Goal: Information Seeking & Learning: Learn about a topic

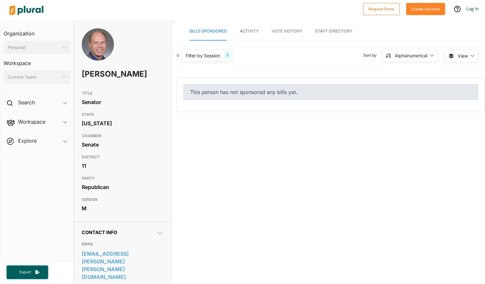
click at [157, 103] on div "Senator" at bounding box center [123, 102] width 82 height 10
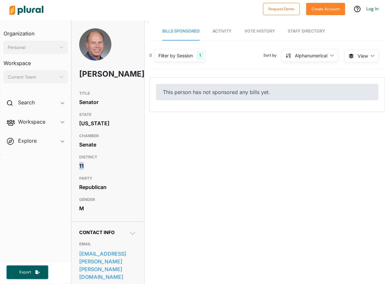
click at [127, 171] on div "11" at bounding box center [108, 166] width 58 height 10
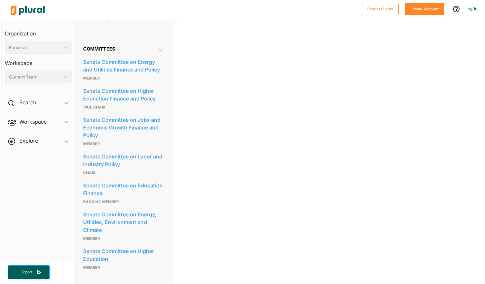
scroll to position [323, 0]
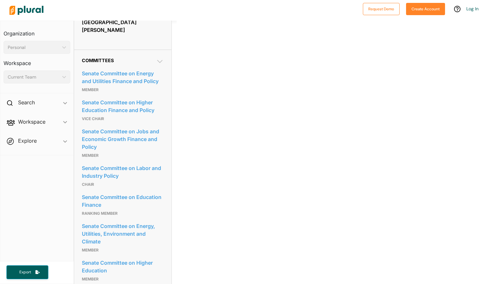
click at [287, 97] on div "Bills Sponsored Activity Vote History Staff Directory 0 Filter by Session 1 Fil…" at bounding box center [330, 28] width 308 height 663
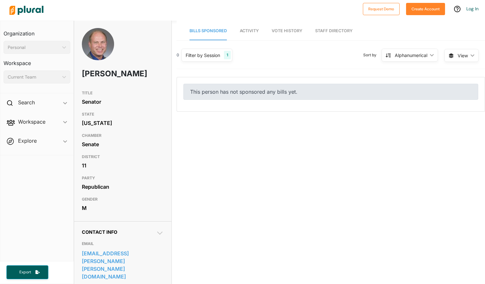
scroll to position [0, 0]
click at [250, 32] on span "Activity" at bounding box center [249, 31] width 19 height 5
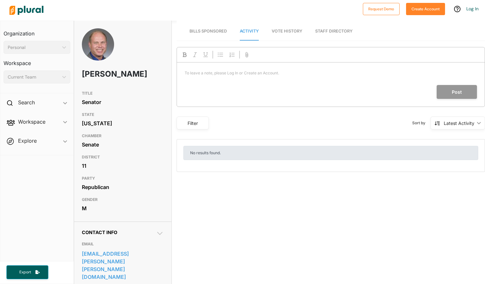
click at [213, 30] on span "Bills Sponsored" at bounding box center [207, 31] width 37 height 5
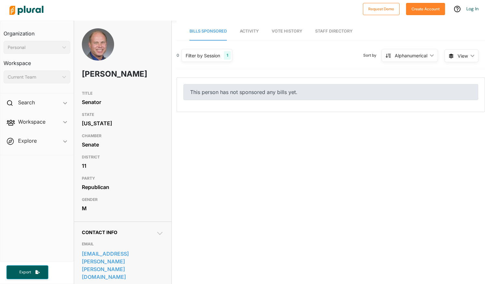
click at [229, 57] on div "1" at bounding box center [227, 55] width 7 height 8
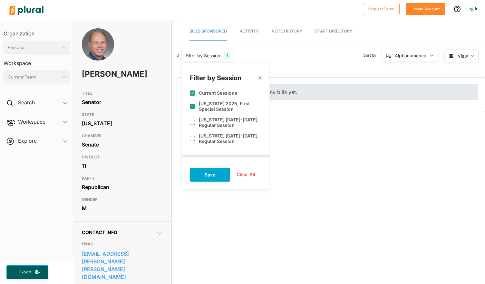
click at [194, 107] on input "checkbox" at bounding box center [192, 106] width 5 height 5
checkbox input "true"
click at [193, 121] on input "checkbox" at bounding box center [192, 122] width 5 height 5
checkbox input "true"
click at [193, 137] on input "checkbox" at bounding box center [192, 138] width 5 height 5
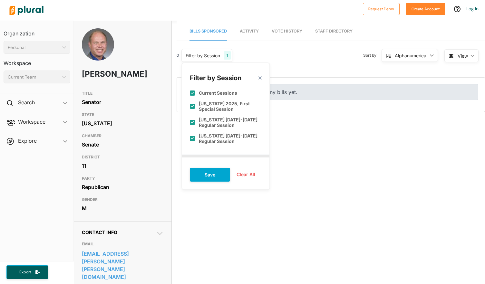
checkbox input "true"
click at [207, 170] on button "Save" at bounding box center [210, 175] width 40 height 14
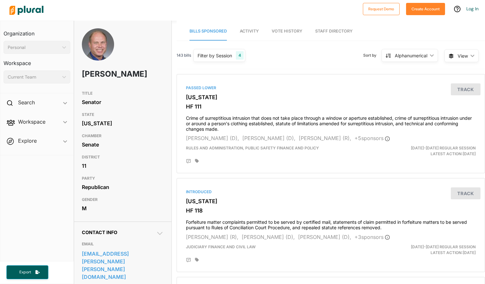
click at [241, 56] on div "4" at bounding box center [240, 55] width 8 height 8
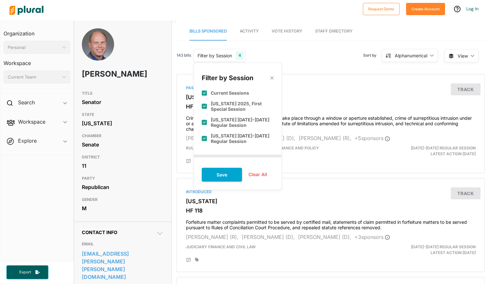
click at [205, 93] on input "checkbox" at bounding box center [204, 92] width 5 height 5
checkbox input "false"
click at [204, 140] on input "checkbox" at bounding box center [204, 138] width 5 height 5
checkbox input "false"
click at [214, 176] on button "Save" at bounding box center [222, 175] width 40 height 14
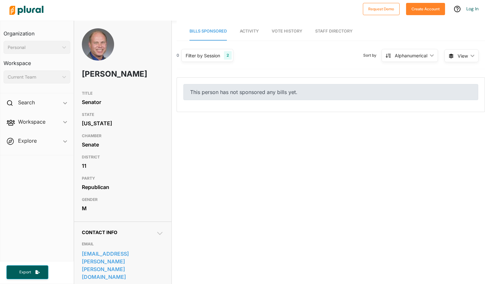
click at [229, 58] on div "2" at bounding box center [228, 55] width 8 height 8
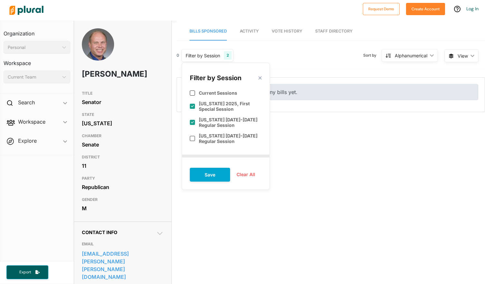
click at [193, 122] on input "checkbox" at bounding box center [192, 122] width 5 height 5
checkbox input "false"
click at [192, 102] on div "[US_STATE] 2025, First Special Session" at bounding box center [226, 106] width 72 height 16
checkbox input "false"
click at [191, 139] on input "checkbox" at bounding box center [192, 138] width 5 height 5
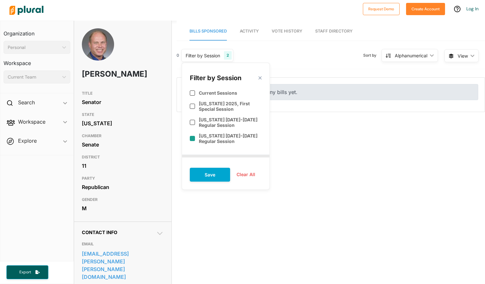
checkbox input "true"
click at [211, 172] on button "Save" at bounding box center [210, 175] width 40 height 14
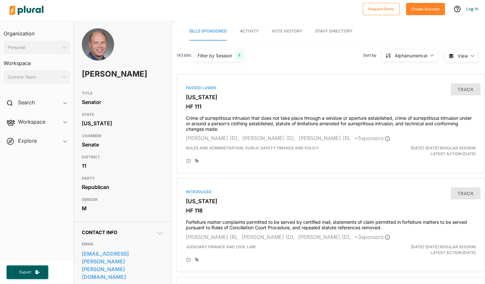
click at [288, 59] on div "143 bills Filter by Session 1 Filter by Session close Current Sessions [US_STAT…" at bounding box center [330, 58] width 308 height 22
click at [431, 56] on icon "ic_keyboard_arrow_down" at bounding box center [430, 55] width 6 height 3
click at [419, 66] on link "Latest Action" at bounding box center [409, 70] width 56 height 15
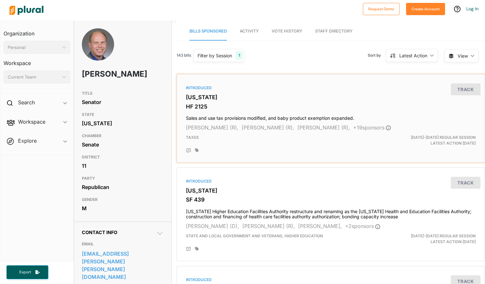
click at [387, 103] on h3 "HF 2125" at bounding box center [331, 106] width 290 height 6
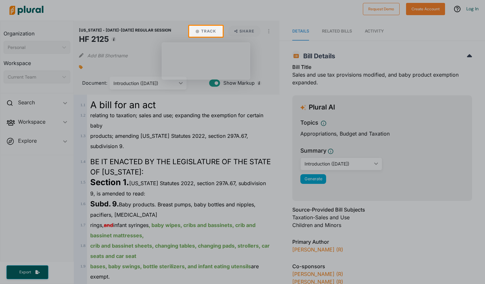
click at [434, 226] on div at bounding box center [242, 160] width 485 height 247
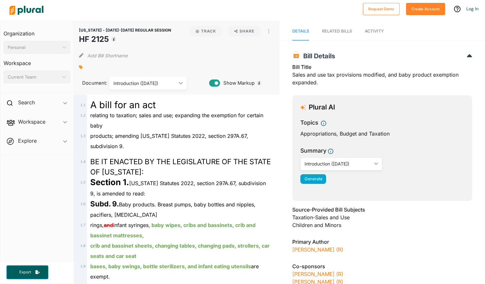
click at [423, 231] on div "Source-Provided Bill Subjects Taxation-Sales and Use Children and Minors" at bounding box center [382, 219] width 180 height 27
click at [425, 245] on h3 "Primary Author" at bounding box center [382, 242] width 180 height 8
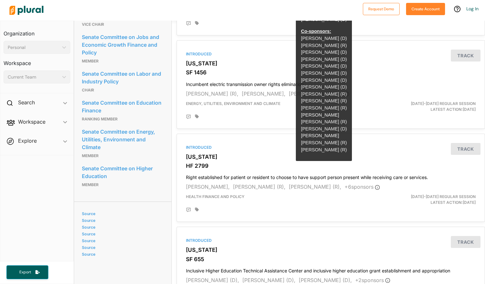
scroll to position [425, 0]
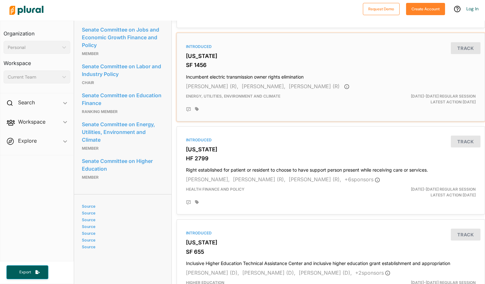
click at [319, 65] on h3 "SF 1456" at bounding box center [331, 65] width 290 height 6
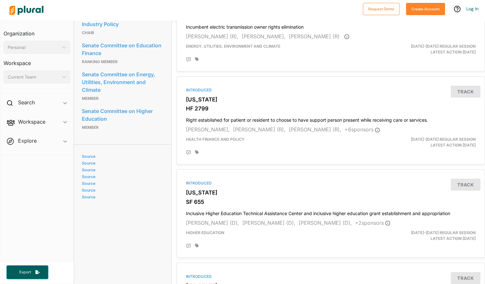
scroll to position [477, 0]
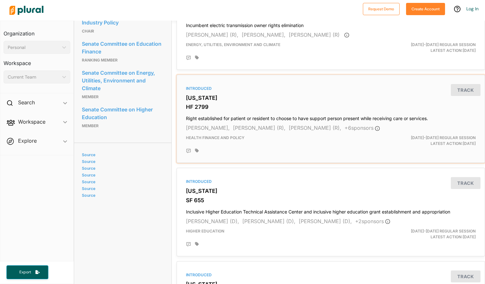
click at [252, 90] on div "Introduced [US_STATE] HF 2799 Right established for patient or resident to choo…" at bounding box center [330, 119] width 302 height 83
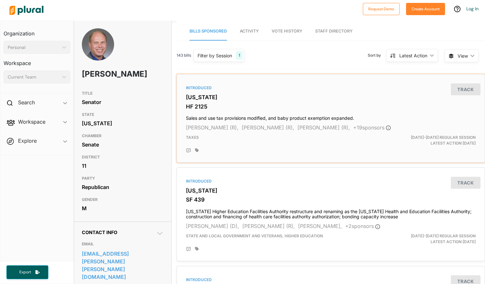
click at [245, 90] on div "Introduced" at bounding box center [331, 88] width 290 height 6
click at [472, 56] on icon "ic_keyboard_arrow_down" at bounding box center [471, 55] width 6 height 3
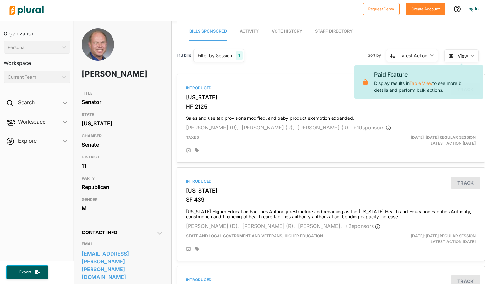
click at [472, 56] on polygon at bounding box center [472, 56] width 4 height 2
click at [290, 57] on div "143 bills Filter by Session 1 Filter by Session close Current Sessions [US_STAT…" at bounding box center [330, 58] width 308 height 22
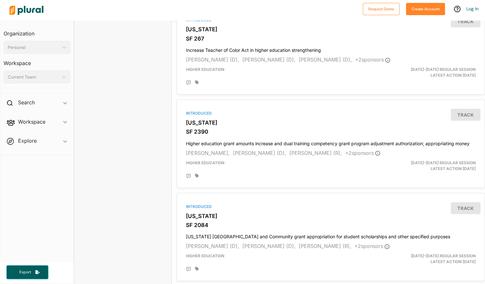
scroll to position [850, 0]
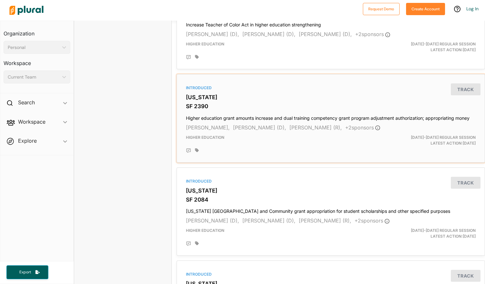
click at [267, 95] on h3 "[US_STATE]" at bounding box center [331, 97] width 290 height 6
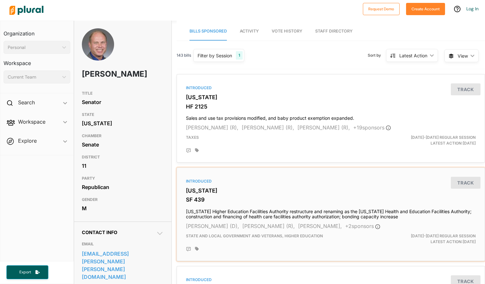
click at [242, 176] on div "Introduced [US_STATE] SF 439 [US_STATE] Higher Education Facilities Authority r…" at bounding box center [330, 214] width 302 height 88
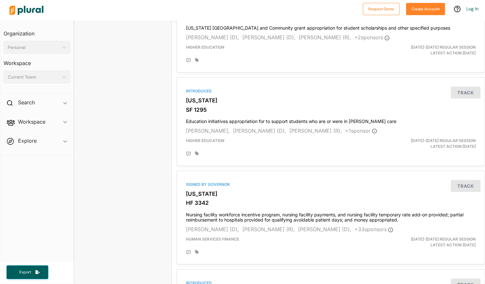
scroll to position [1043, 0]
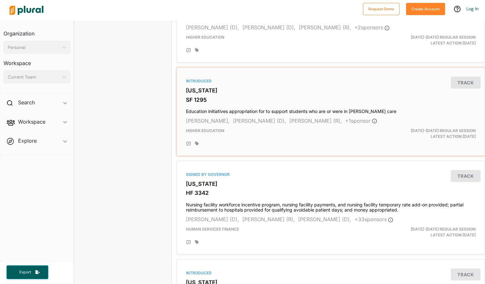
click at [304, 90] on h3 "[US_STATE]" at bounding box center [331, 90] width 290 height 6
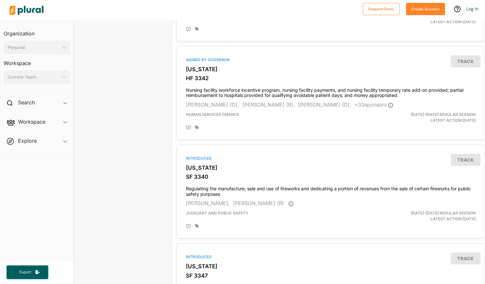
scroll to position [1159, 0]
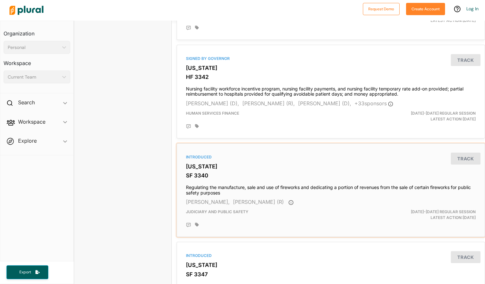
click at [269, 167] on h3 "[US_STATE]" at bounding box center [331, 166] width 290 height 6
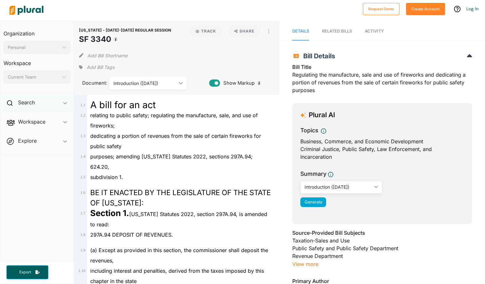
click at [65, 103] on polygon at bounding box center [65, 103] width 4 height 2
click at [64, 138] on span "Workspace ic_keyboard_arrow_down Members Bills Tags Saved Searches Activity" at bounding box center [36, 137] width 73 height 17
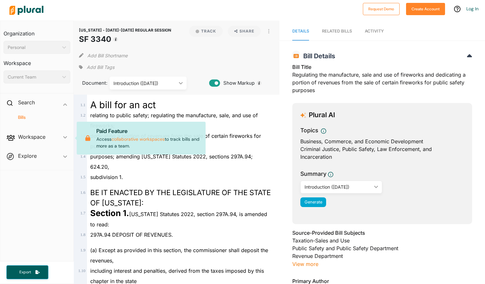
click at [54, 37] on h3 "Organization" at bounding box center [37, 31] width 67 height 14
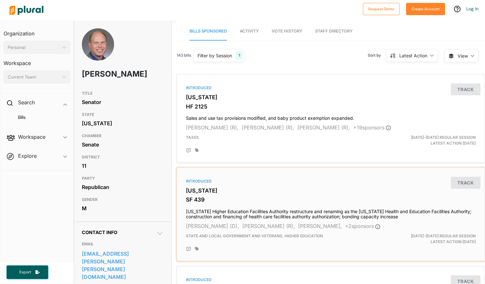
click at [281, 191] on h3 "[US_STATE]" at bounding box center [331, 190] width 290 height 6
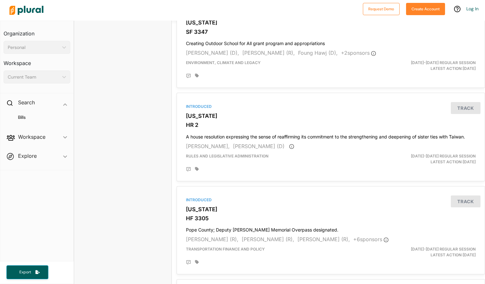
scroll to position [1404, 0]
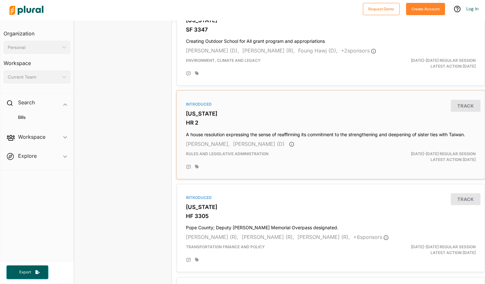
click at [308, 151] on div "Rules and Legislative Administration" at bounding box center [280, 157] width 199 height 12
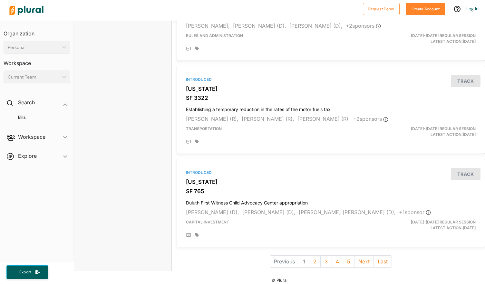
scroll to position [1716, 0]
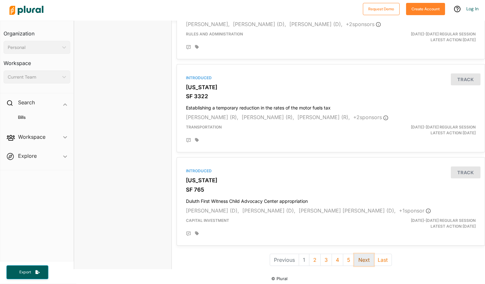
click at [367, 257] on button "Next" at bounding box center [364, 260] width 20 height 12
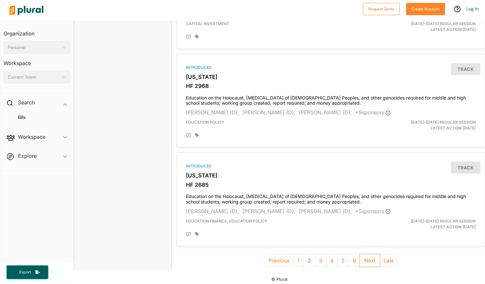
scroll to position [1721, 0]
click at [367, 256] on button "Next" at bounding box center [370, 260] width 20 height 12
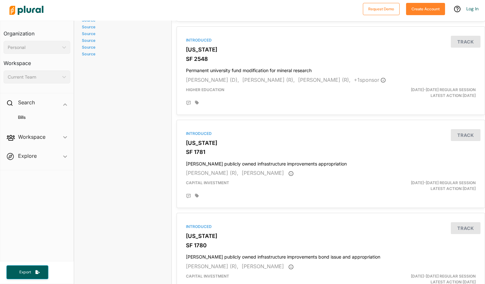
scroll to position [618, 0]
click at [232, 146] on div "Introduced [US_STATE] SF 1781 [PERSON_NAME] publicly owned infrastructure impro…" at bounding box center [330, 163] width 302 height 83
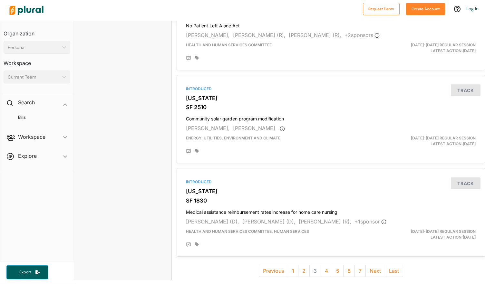
scroll to position [1716, 0]
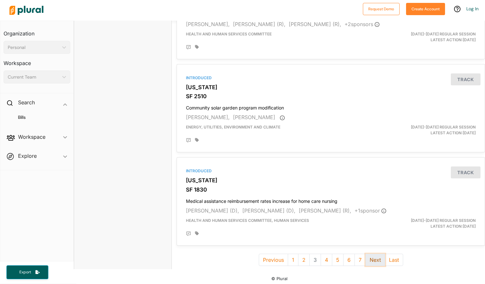
click at [375, 254] on button "Next" at bounding box center [375, 260] width 20 height 12
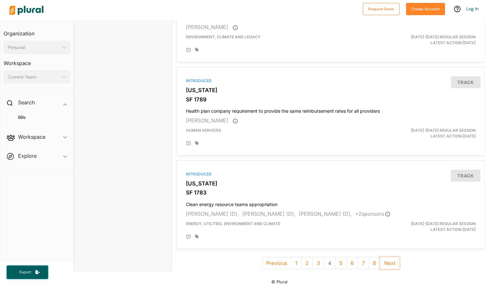
scroll to position [1694, 0]
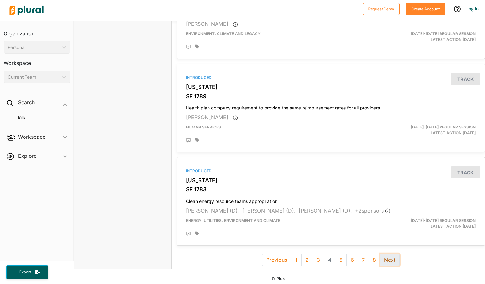
click at [386, 259] on button "Next" at bounding box center [390, 260] width 20 height 12
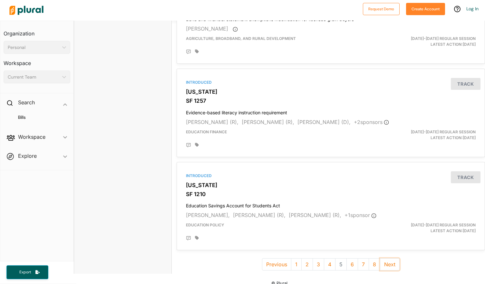
scroll to position [1705, 0]
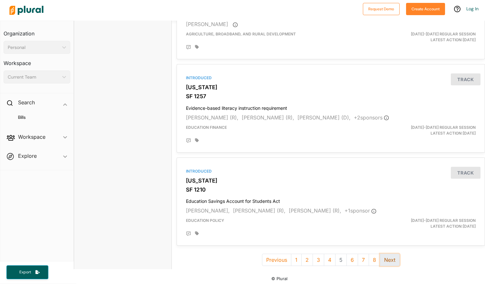
click at [387, 257] on button "Next" at bounding box center [390, 260] width 20 height 12
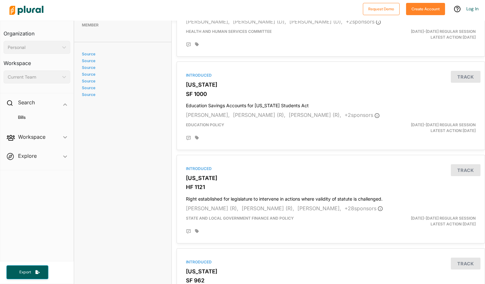
scroll to position [605, 0]
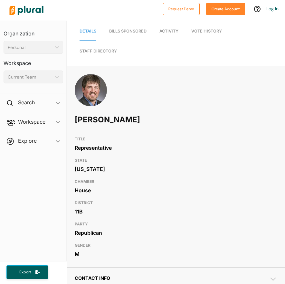
click at [175, 182] on h3 "CHAMBER" at bounding box center [176, 182] width 202 height 8
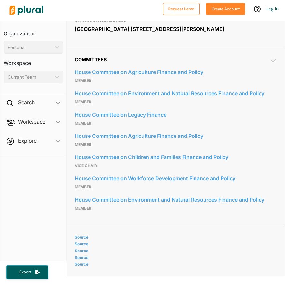
scroll to position [374, 0]
